Goal: Transaction & Acquisition: Subscribe to service/newsletter

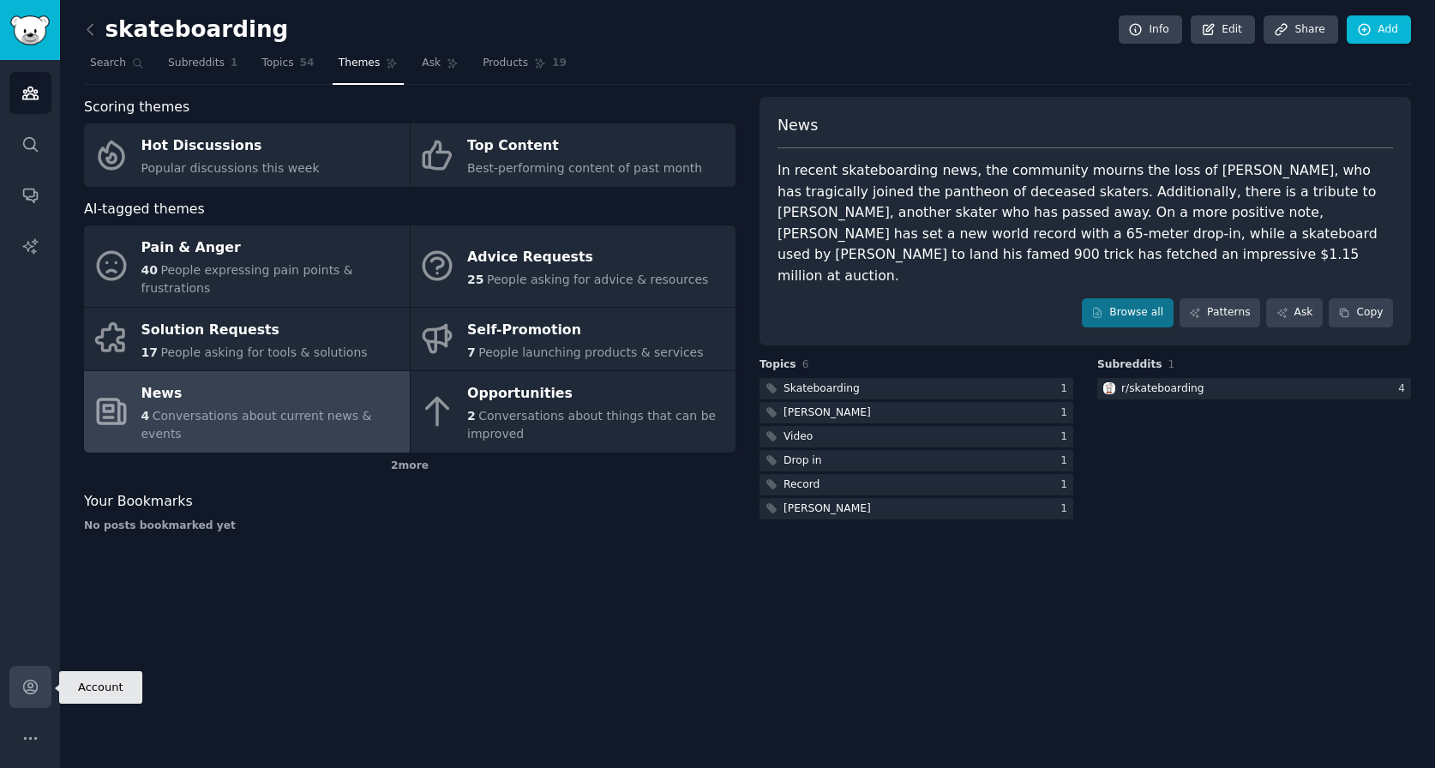
click at [30, 686] on icon "Sidebar" at bounding box center [30, 687] width 14 height 14
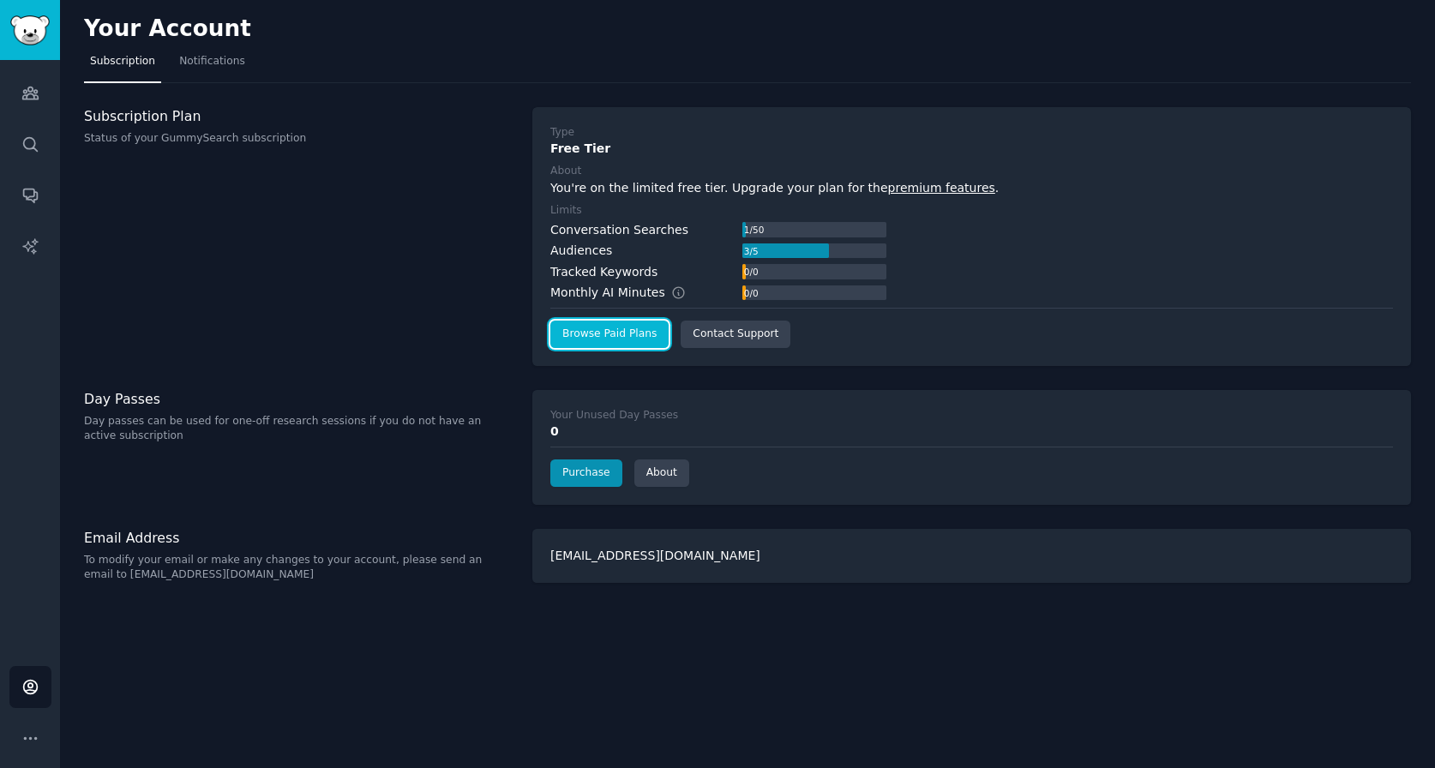
click at [602, 327] on link "Browse Paid Plans" at bounding box center [609, 334] width 118 height 27
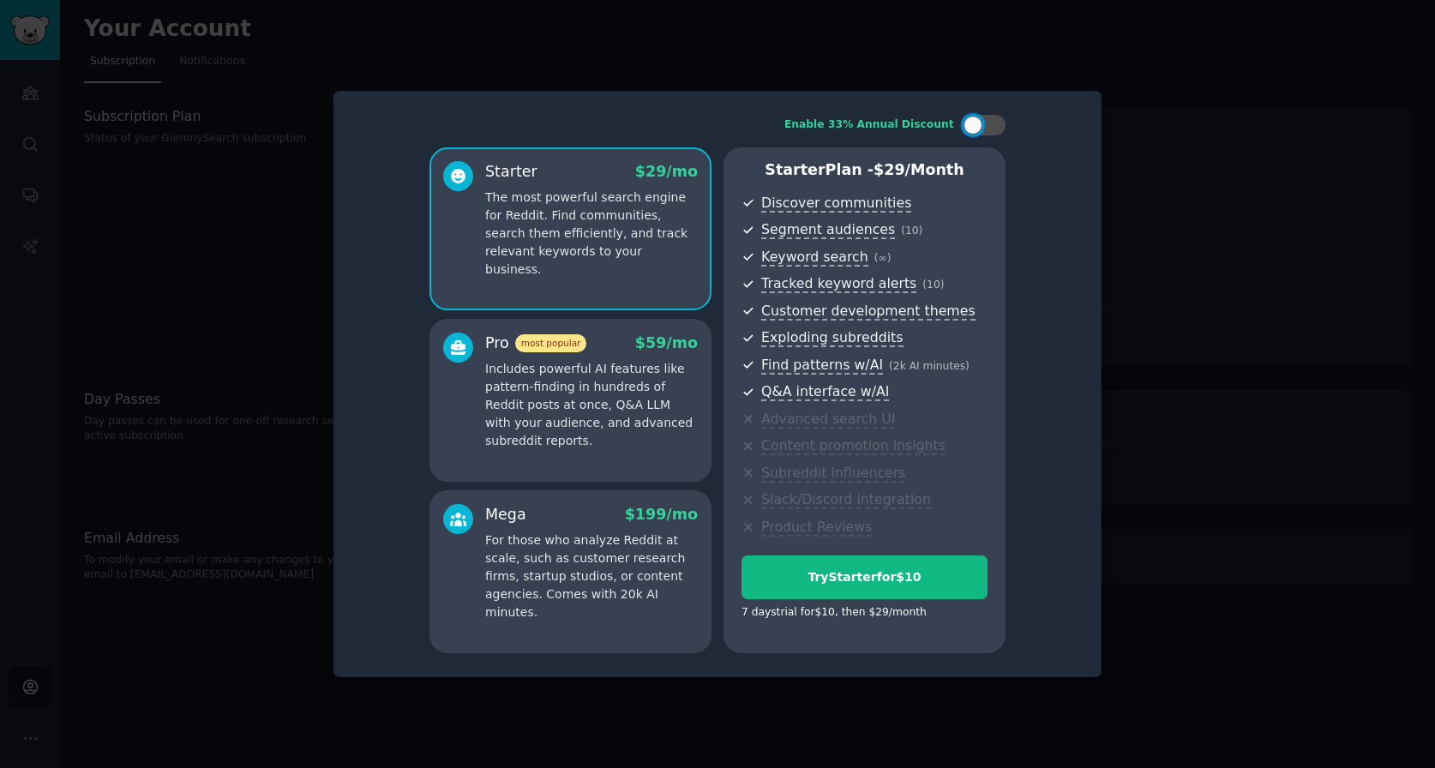
click at [245, 209] on div at bounding box center [717, 384] width 1435 height 768
